Goal: Find specific page/section: Find specific page/section

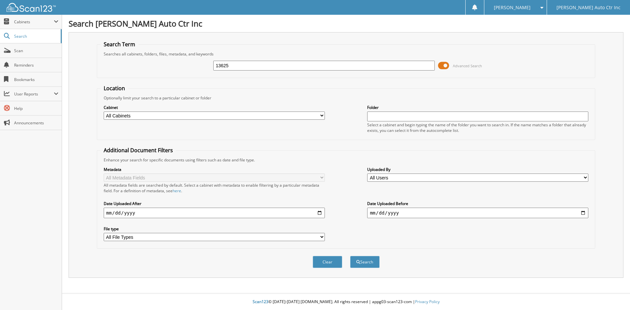
type input "13625"
click at [350, 256] on button "Search" at bounding box center [365, 262] width 30 height 12
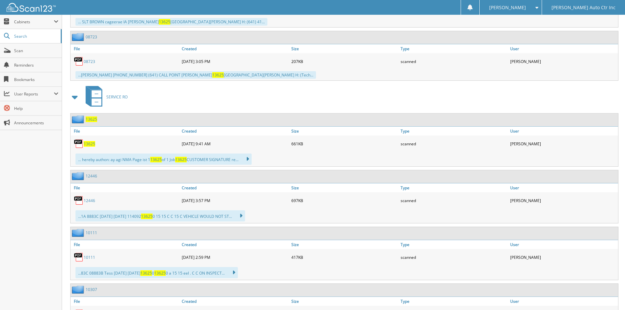
scroll to position [722, 0]
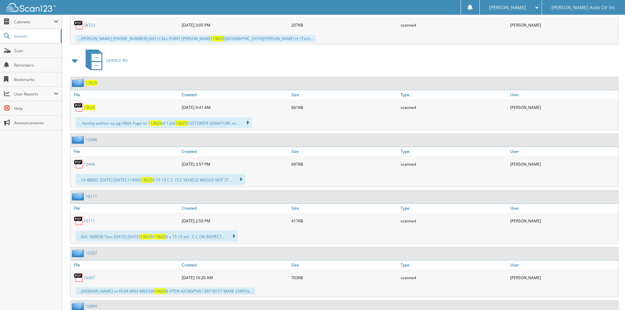
click at [87, 108] on span "13625" at bounding box center [89, 108] width 11 height 6
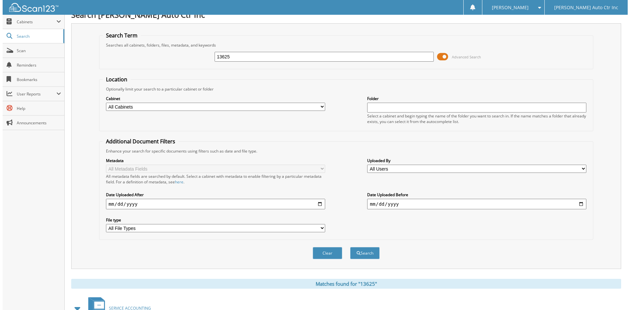
scroll to position [0, 0]
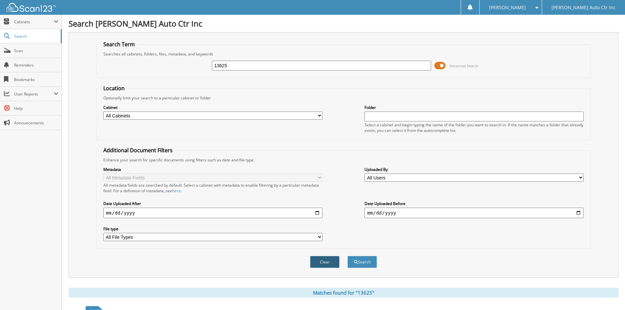
click at [327, 258] on button "Clear" at bounding box center [325, 262] width 30 height 12
